Goal: Transaction & Acquisition: Purchase product/service

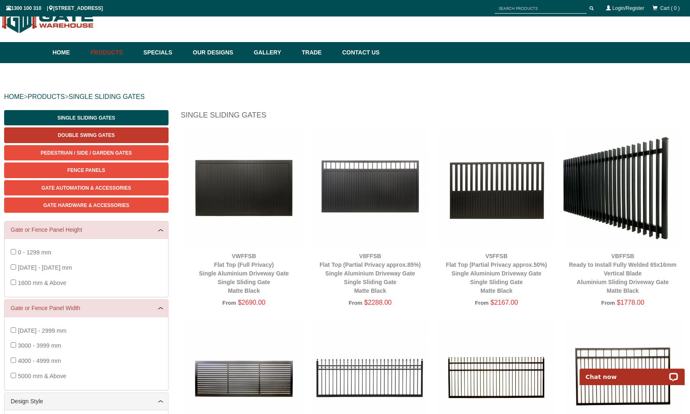
click at [105, 128] on link "Double Swing Gates" at bounding box center [86, 134] width 164 height 15
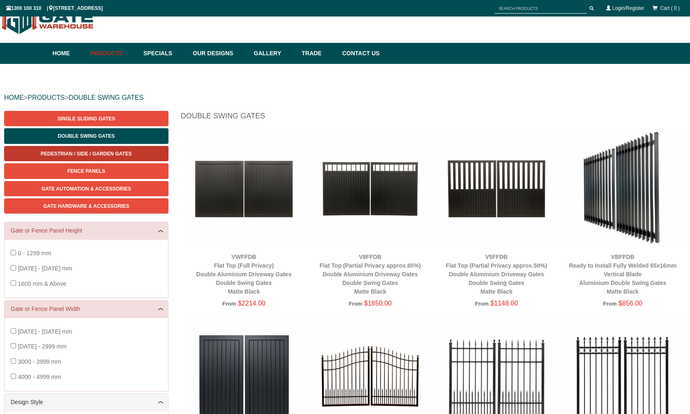
scroll to position [21, 0]
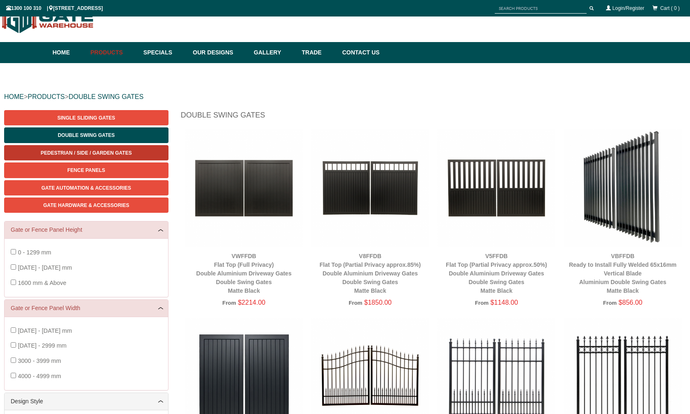
click at [98, 158] on link "Pedestrian / Side / Garden Gates" at bounding box center [86, 152] width 164 height 15
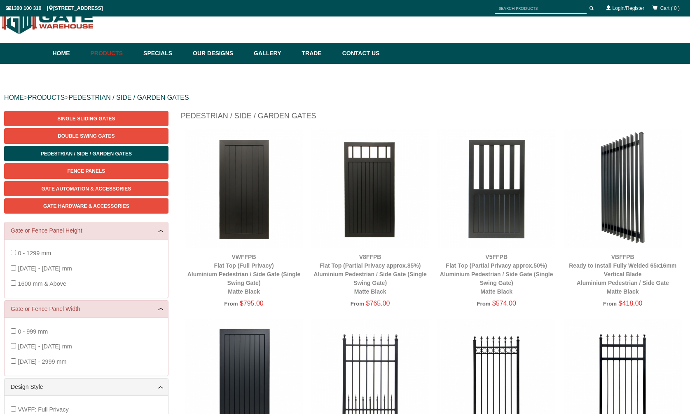
scroll to position [21, 0]
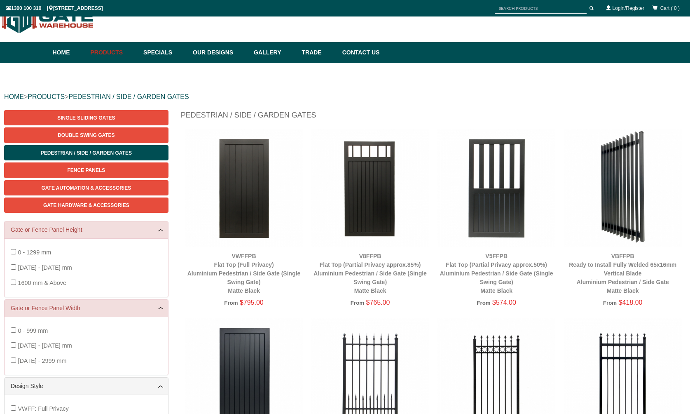
click at [383, 178] on img at bounding box center [370, 187] width 118 height 118
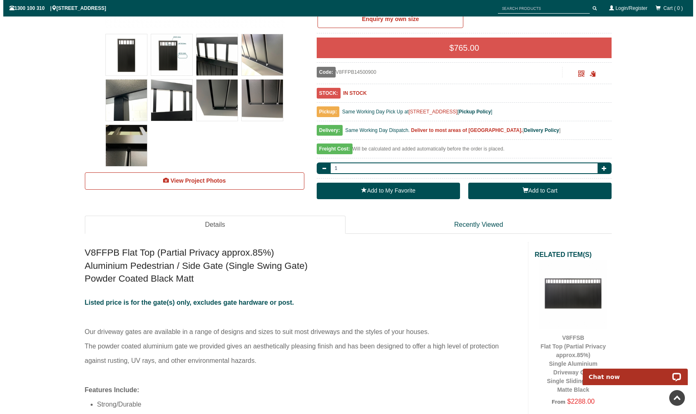
scroll to position [226, 0]
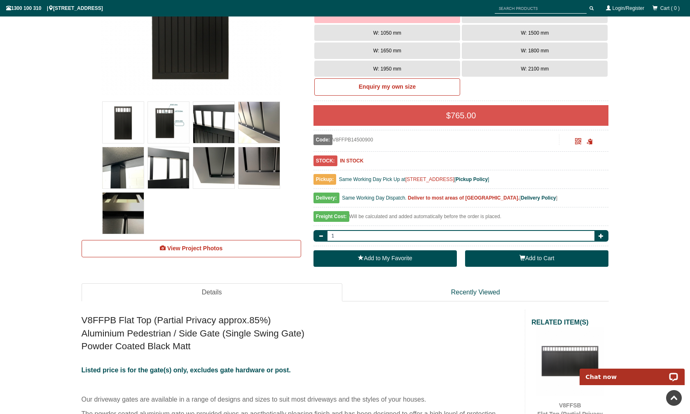
click at [550, 260] on button "Add to Cart" at bounding box center [536, 258] width 143 height 16
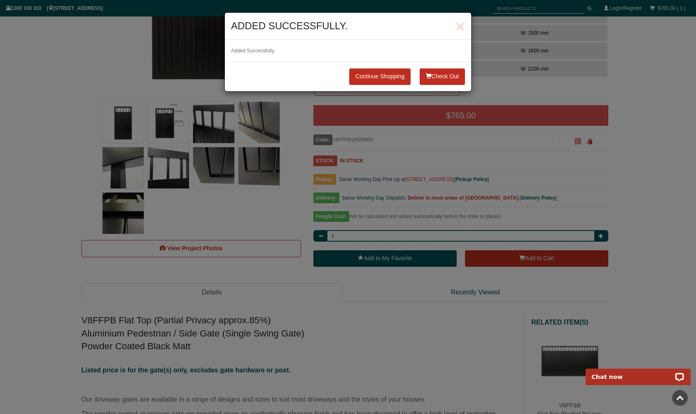
click at [452, 83] on button "Check Out" at bounding box center [442, 76] width 45 height 16
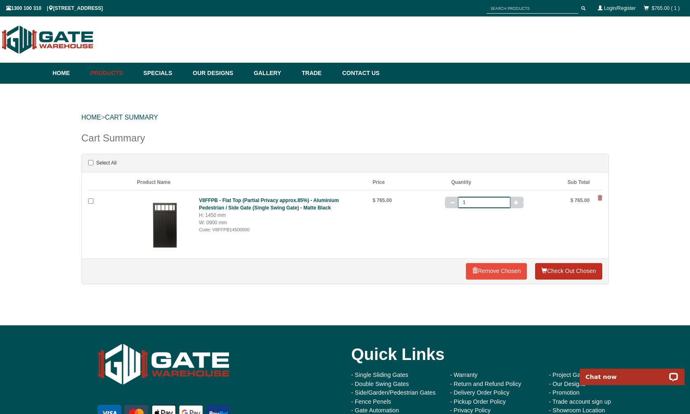
click at [565, 266] on link "Check Out Chosen" at bounding box center [568, 271] width 67 height 16
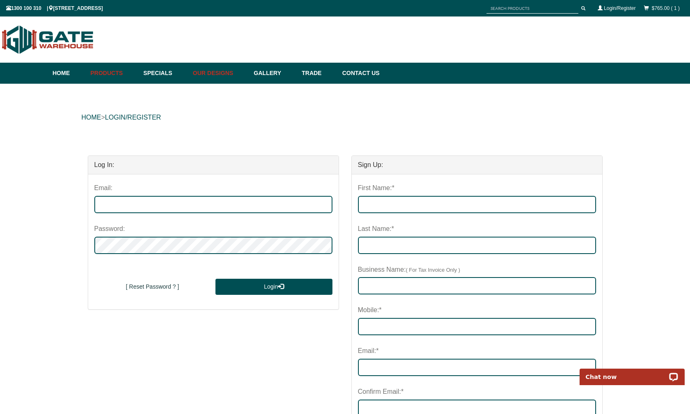
click at [215, 72] on link "Our Designs" at bounding box center [219, 73] width 61 height 21
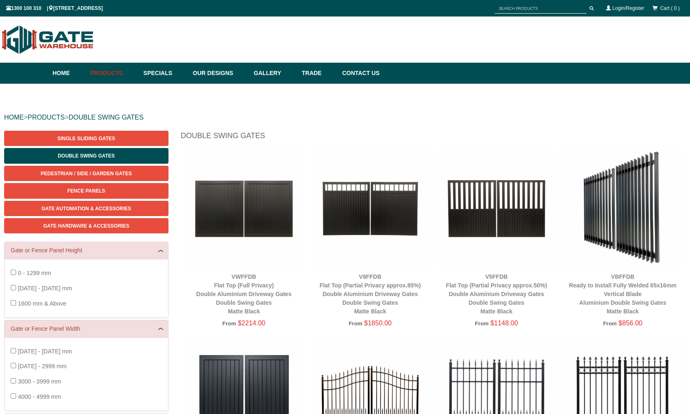
scroll to position [21, 0]
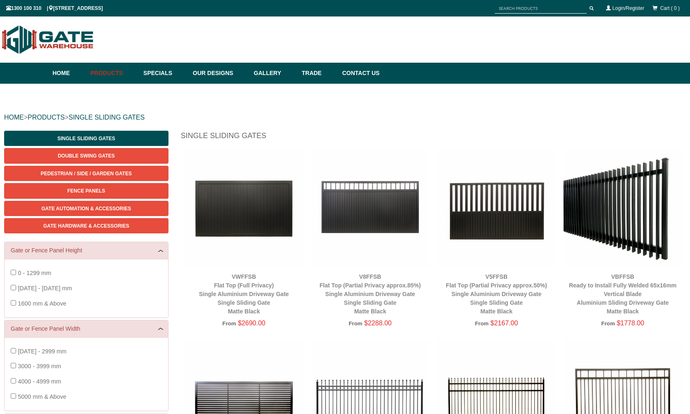
scroll to position [21, 0]
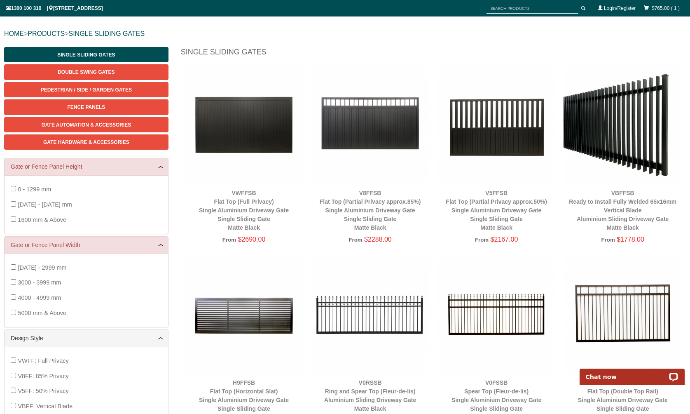
scroll to position [103, 0]
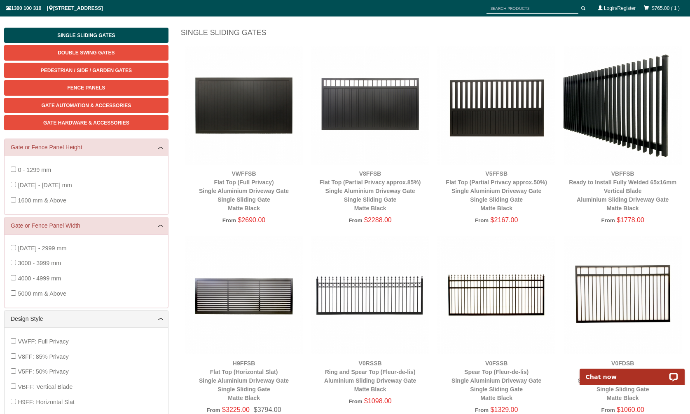
click at [345, 86] on img at bounding box center [370, 105] width 118 height 118
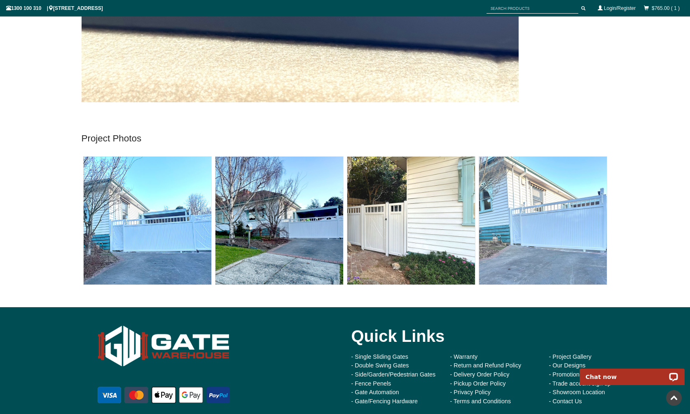
scroll to position [2986, 0]
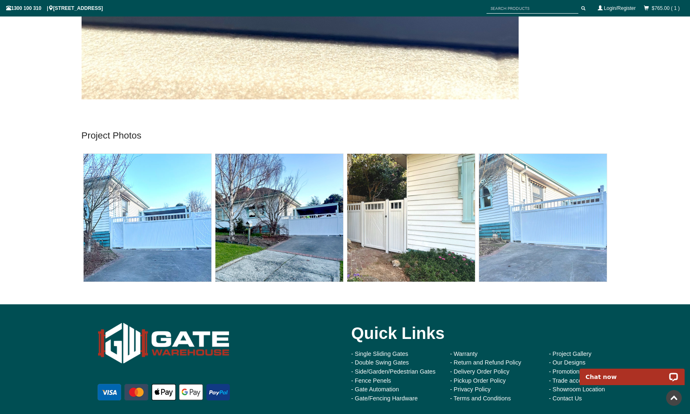
drag, startPoint x: 679, startPoint y: 224, endPoint x: 663, endPoint y: 309, distance: 86.3
click at [663, 309] on div "Quick Links - Single Sliding Gates - Double Swing Gates - Side/Garden/Pedestria…" at bounding box center [345, 364] width 690 height 120
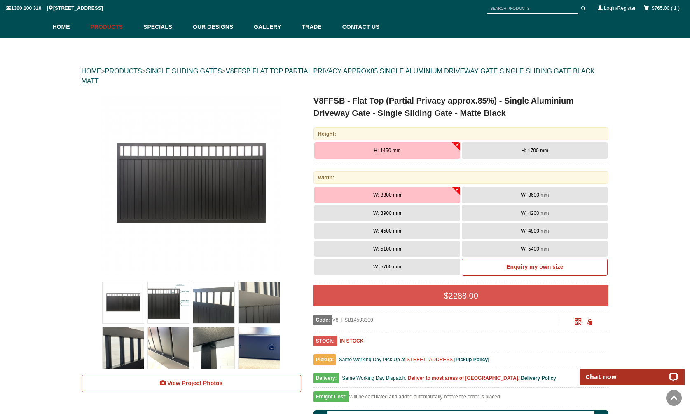
scroll to position [0, 0]
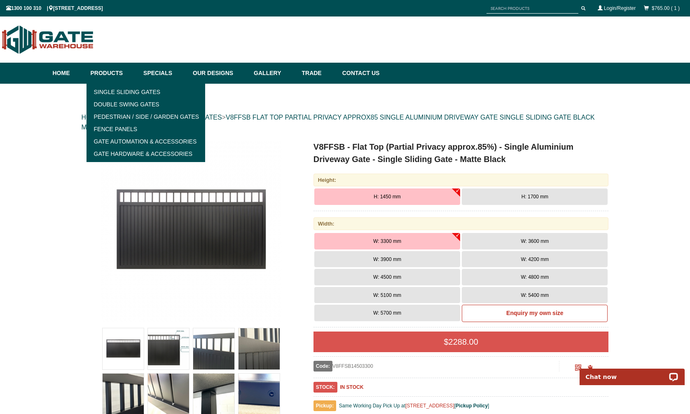
click at [110, 71] on link "Products" at bounding box center [112, 73] width 53 height 21
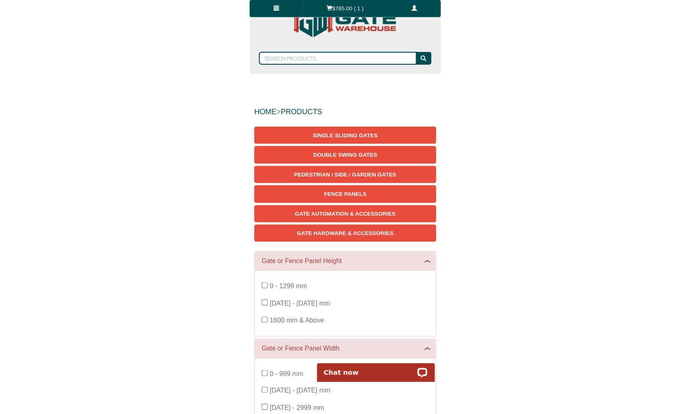
scroll to position [18, 0]
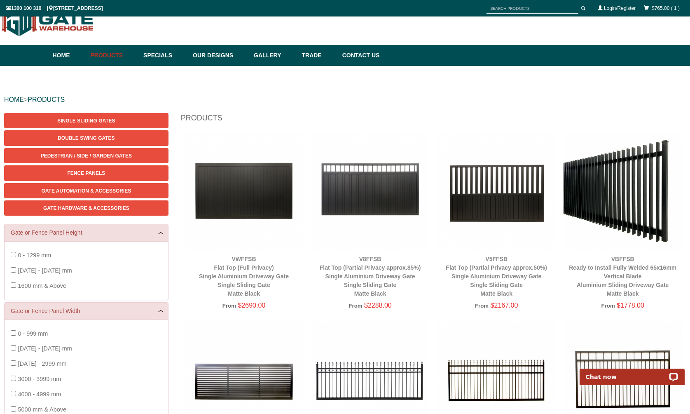
click at [269, 180] on img at bounding box center [244, 190] width 118 height 118
